Goal: Check status: Check status

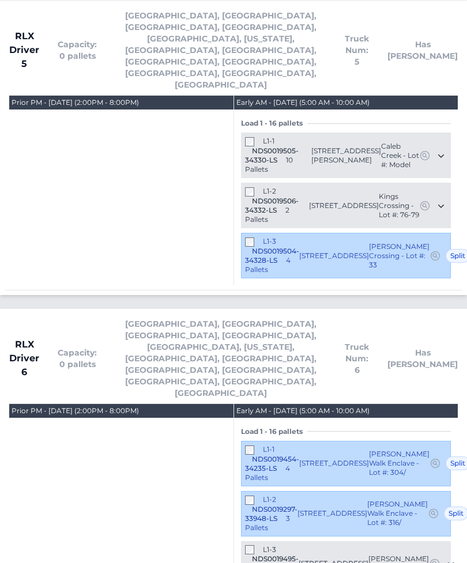
scroll to position [3211, 0]
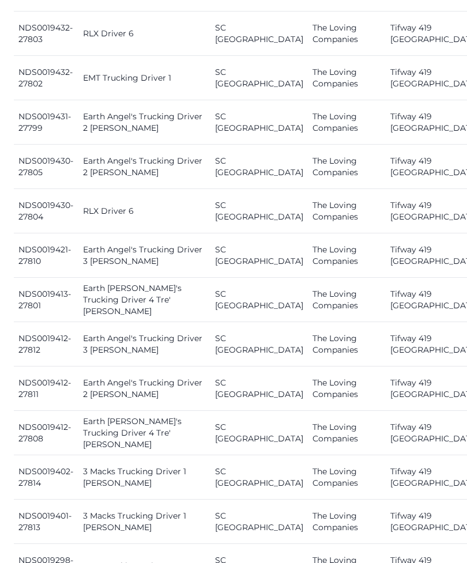
scroll to position [1736, 0]
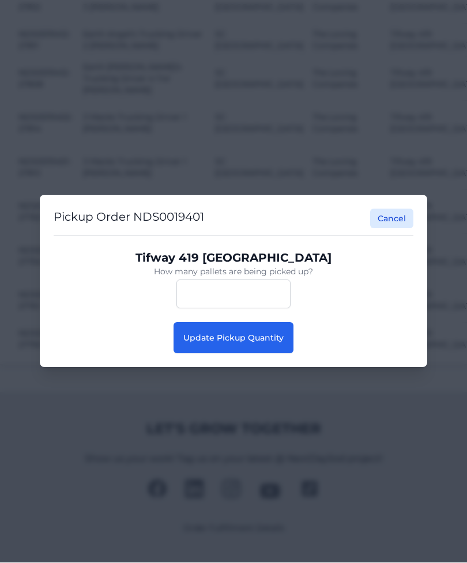
click at [194, 344] on span "Update Pickup Quantity" at bounding box center [233, 338] width 100 height 10
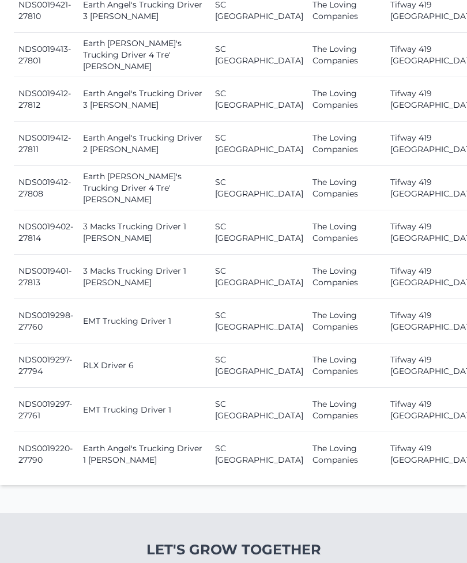
scroll to position [1736, 0]
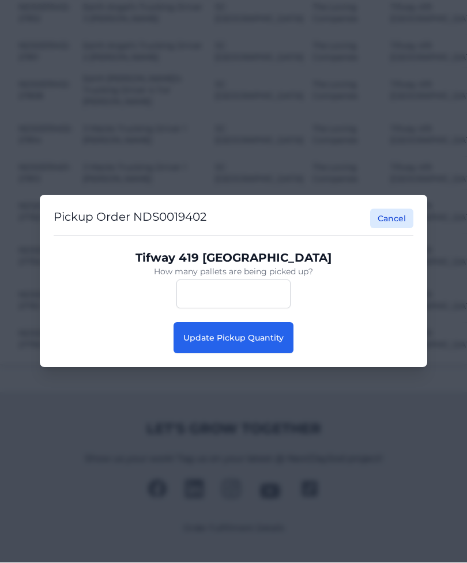
click at [216, 368] on div "Pickup Order NDS0019402 Cancel Tifway 419 Bermuda How many pallets are being pi…" at bounding box center [233, 281] width 387 height 172
click at [223, 368] on div "Pickup Order NDS0019402 Cancel Tifway 419 Bermuda How many pallets are being pi…" at bounding box center [233, 281] width 387 height 172
click at [197, 354] on button "Update Pickup Quantity" at bounding box center [234, 338] width 120 height 31
